Goal: Task Accomplishment & Management: Use online tool/utility

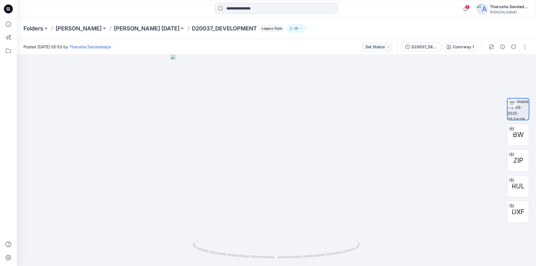
click at [11, 8] on icon at bounding box center [8, 8] width 9 height 9
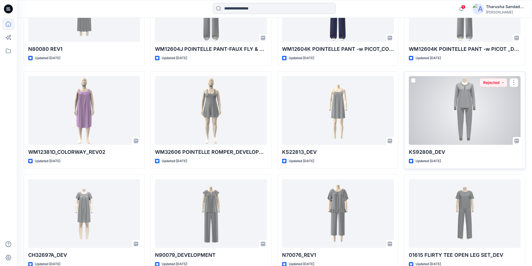
scroll to position [1407, 0]
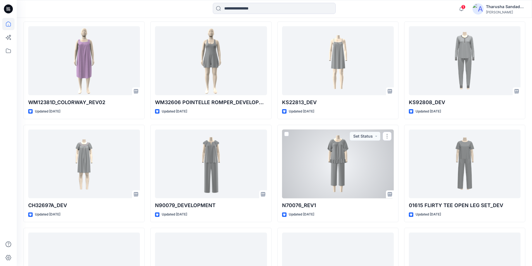
click at [336, 167] on div at bounding box center [338, 163] width 112 height 69
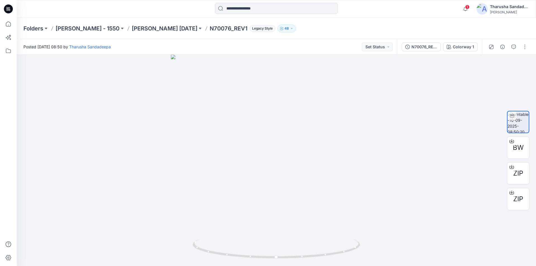
click at [8, 11] on icon at bounding box center [8, 8] width 9 height 9
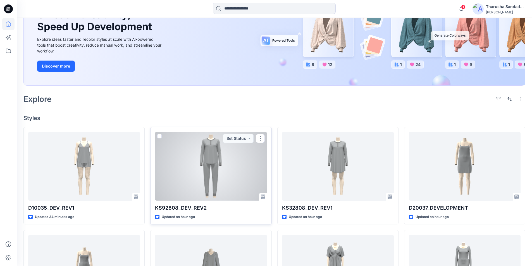
scroll to position [112, 0]
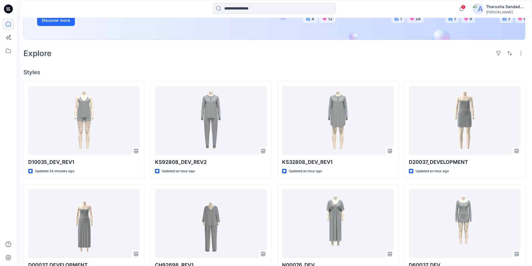
click at [89, 73] on h4 "Styles" at bounding box center [273, 72] width 501 height 7
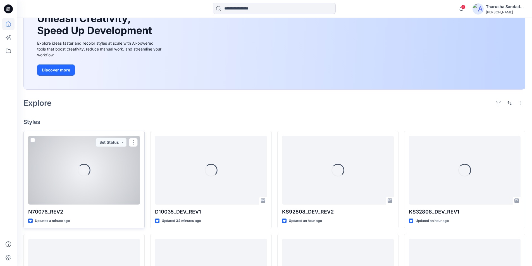
scroll to position [122, 0]
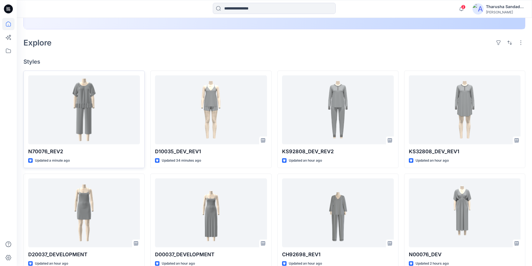
click at [12, 8] on icon at bounding box center [8, 8] width 9 height 9
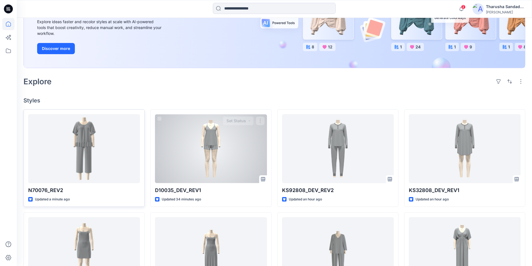
scroll to position [84, 0]
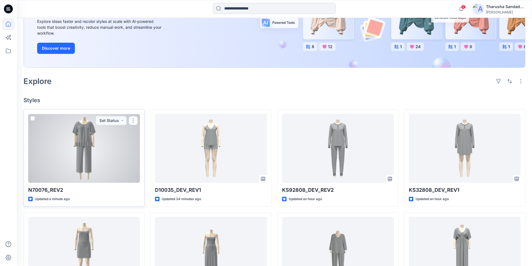
click at [110, 142] on div at bounding box center [84, 148] width 112 height 69
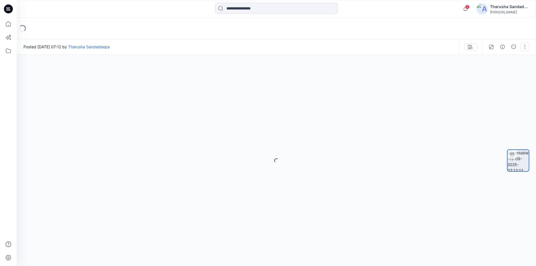
click at [523, 48] on button "button" at bounding box center [524, 46] width 9 height 9
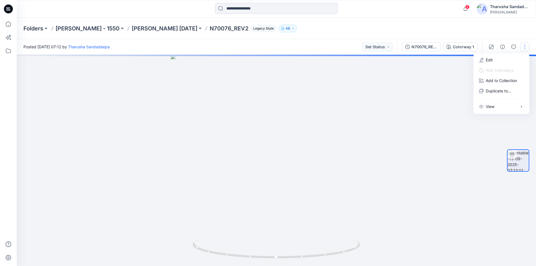
click at [523, 47] on button "button" at bounding box center [524, 46] width 9 height 9
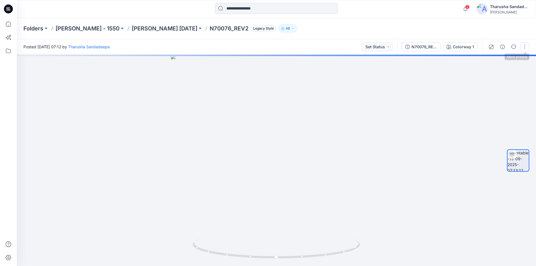
click at [525, 46] on button "button" at bounding box center [524, 46] width 9 height 9
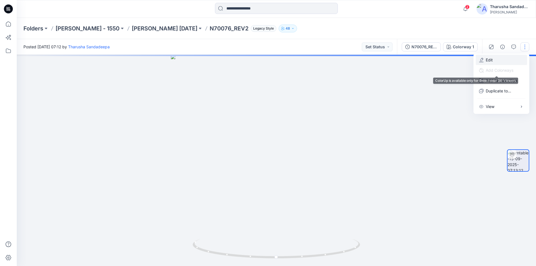
click at [494, 60] on button "Edit" at bounding box center [500, 60] width 51 height 10
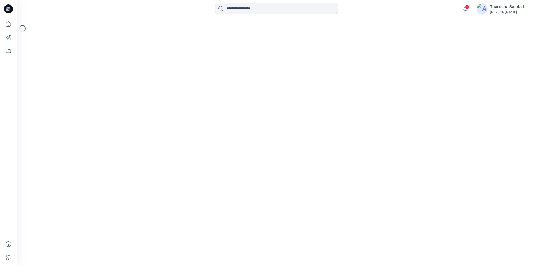
scroll to position [68, 0]
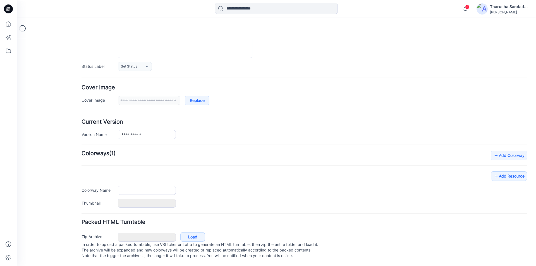
type input "**********"
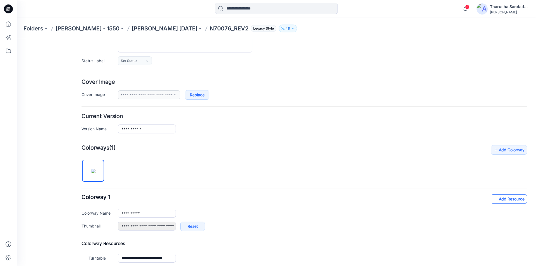
click at [494, 201] on link "Add Resource" at bounding box center [509, 198] width 36 height 9
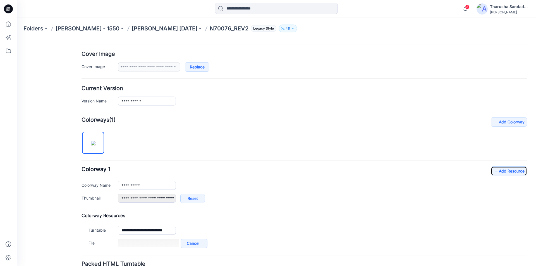
scroll to position [144, 0]
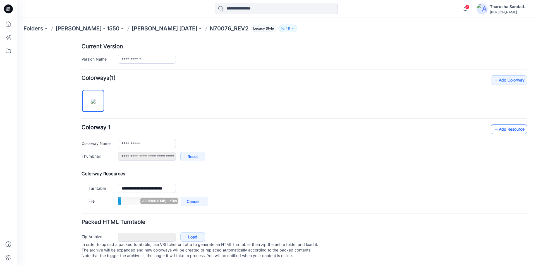
click at [515, 127] on link "Add Resource" at bounding box center [509, 128] width 36 height 9
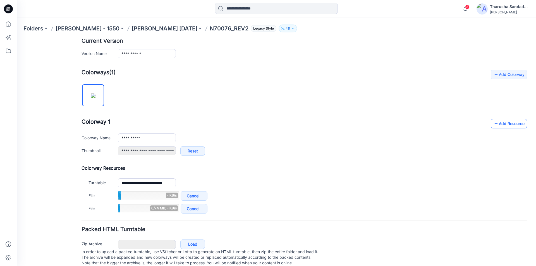
click at [494, 122] on link "Add Resource" at bounding box center [509, 123] width 36 height 9
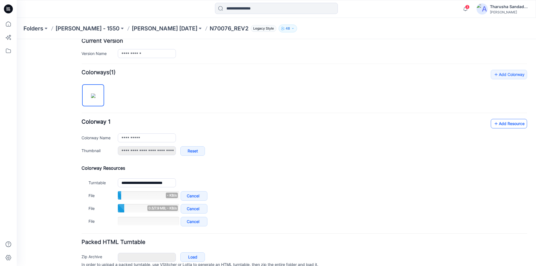
click at [493, 120] on icon at bounding box center [496, 123] width 6 height 9
